Goal: Information Seeking & Learning: Stay updated

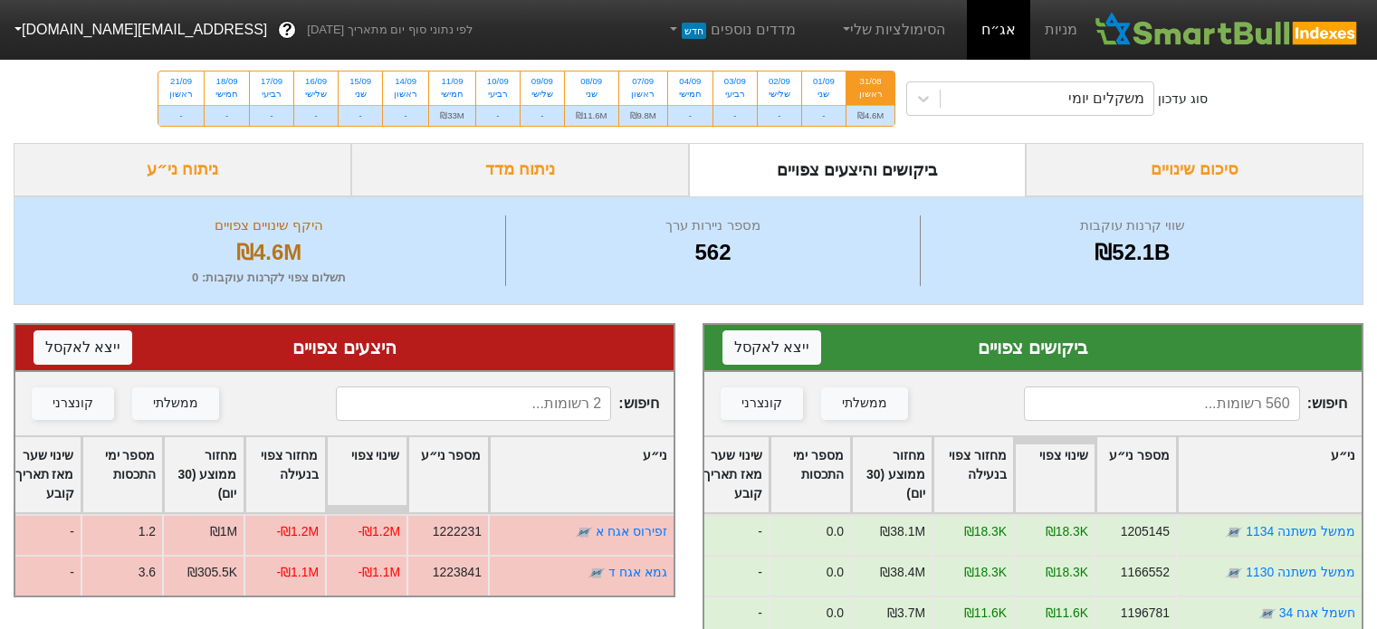
scroll to position [272, 0]
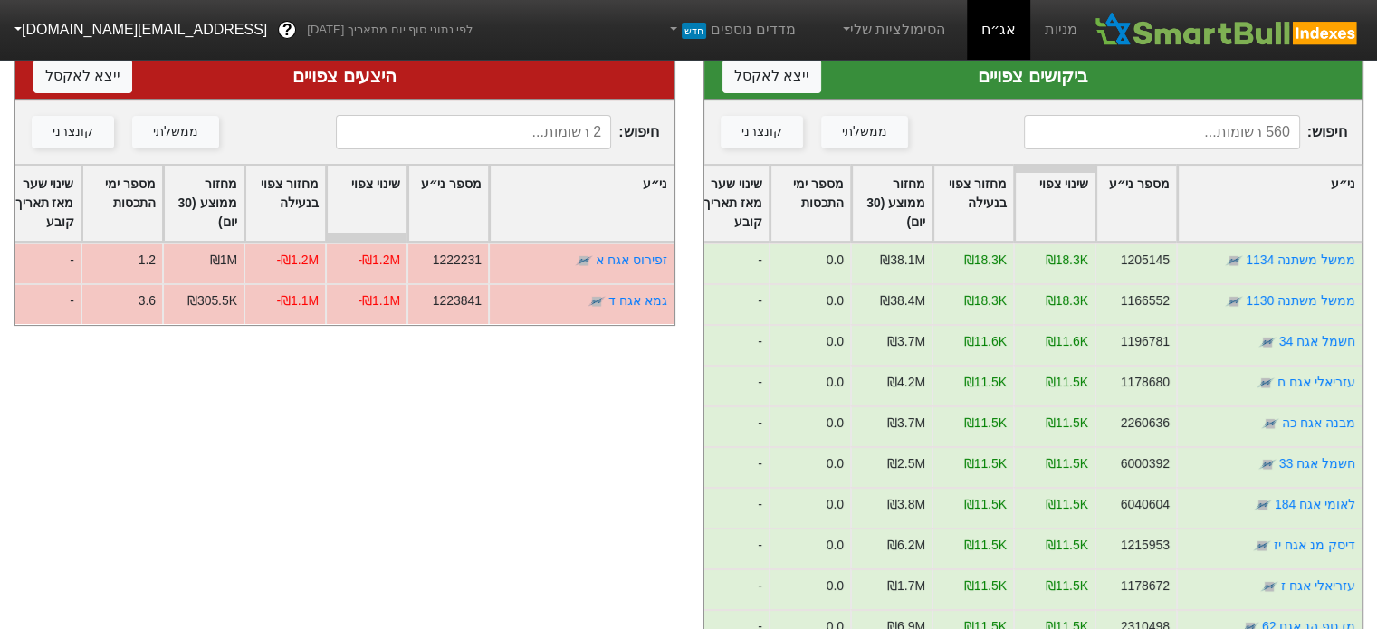
drag, startPoint x: 0, startPoint y: 0, endPoint x: 1006, endPoint y: 35, distance: 1006.1
click at [1006, 35] on link "אג״ח" at bounding box center [998, 30] width 63 height 60
